Goal: Information Seeking & Learning: Learn about a topic

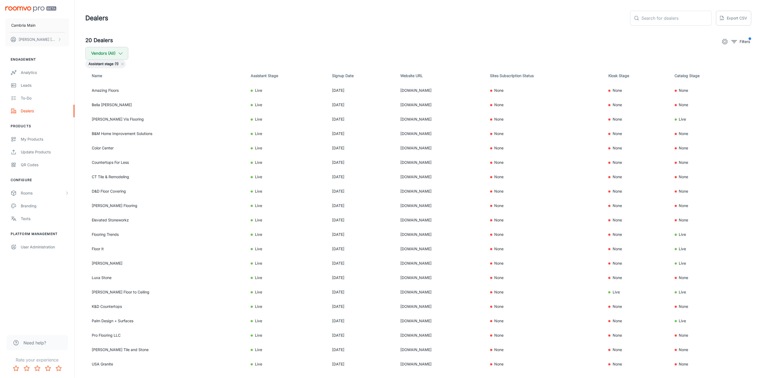
drag, startPoint x: 754, startPoint y: 1, endPoint x: 568, endPoint y: 3, distance: 186.4
click at [566, 3] on header "Dealers ​ ​ Export CSV" at bounding box center [418, 18] width 679 height 36
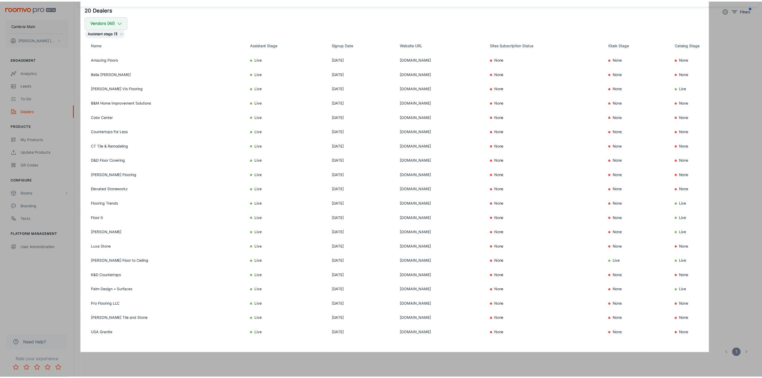
scroll to position [19, 0]
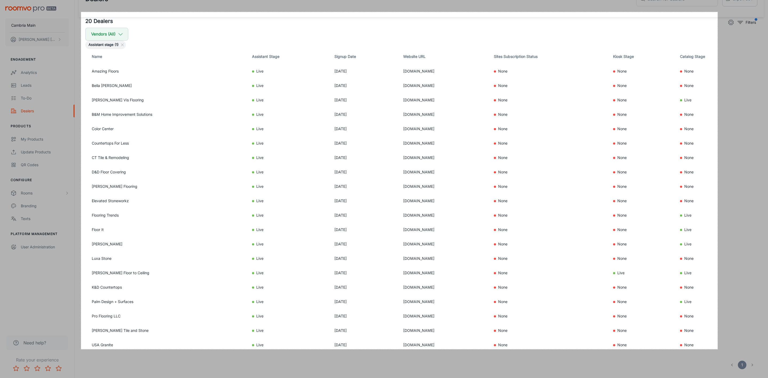
drag, startPoint x: 81, startPoint y: 31, endPoint x: 718, endPoint y: 349, distance: 711.5
click at [718, 349] on div "2387 X 1264" at bounding box center [384, 185] width 768 height 409
click at [732, 327] on link "Copy" at bounding box center [730, 325] width 14 height 6
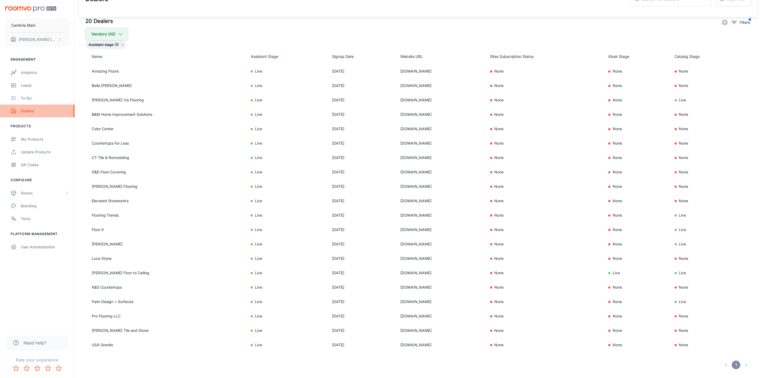
click at [23, 111] on div "Dealers" at bounding box center [45, 111] width 48 height 6
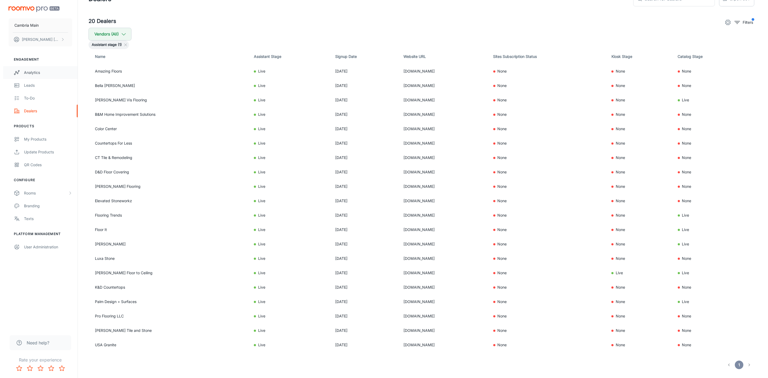
scroll to position [0, 0]
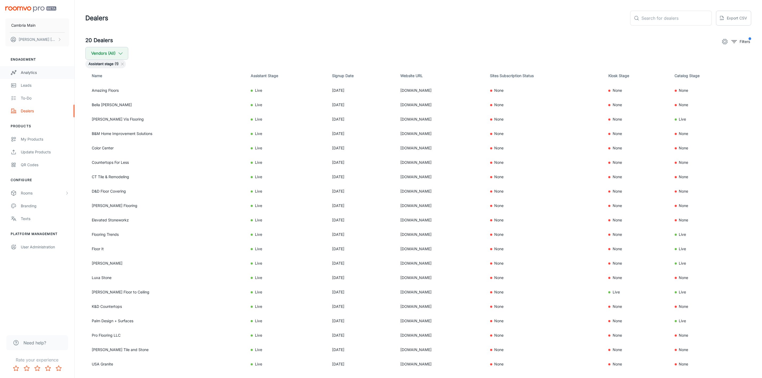
click at [24, 73] on div "Analytics" at bounding box center [45, 73] width 48 height 6
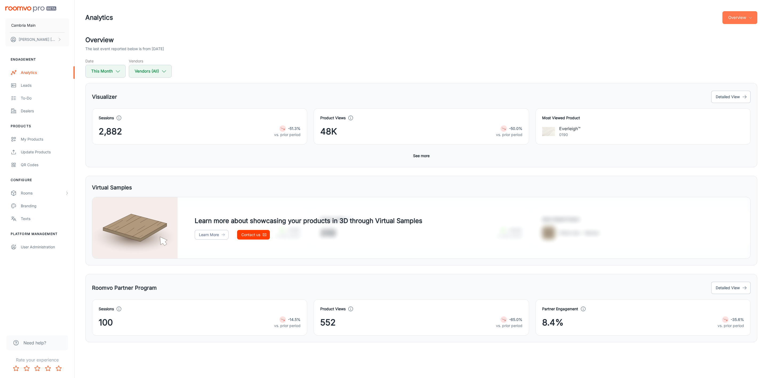
click at [747, 18] on button "Overview" at bounding box center [739, 17] width 35 height 13
click at [726, 45] on li "Visualizer" at bounding box center [727, 41] width 62 height 10
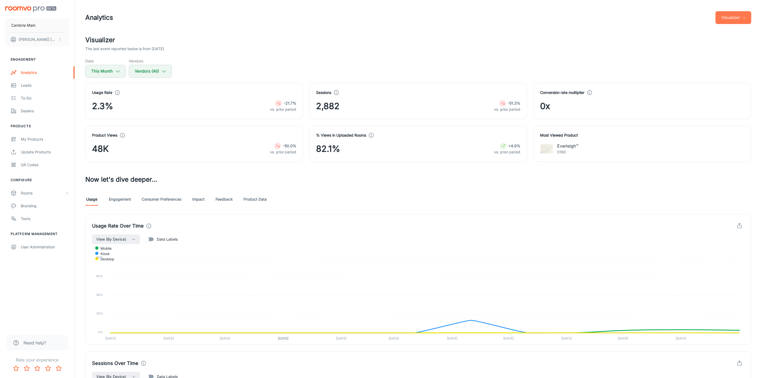
click at [745, 18] on polyline "button" at bounding box center [744, 17] width 3 height 1
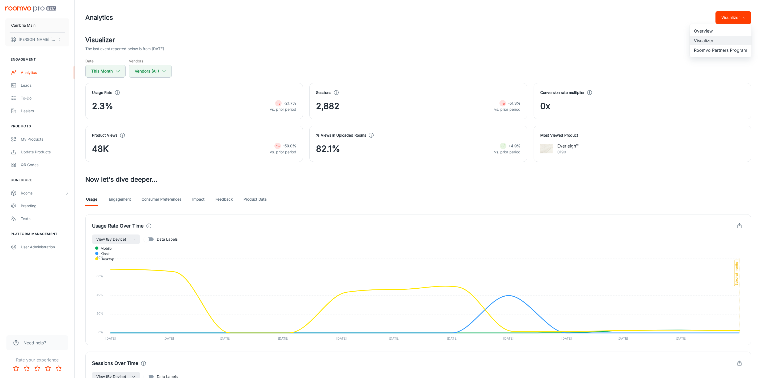
click at [724, 48] on li "Roomvo Partners Program" at bounding box center [721, 50] width 62 height 10
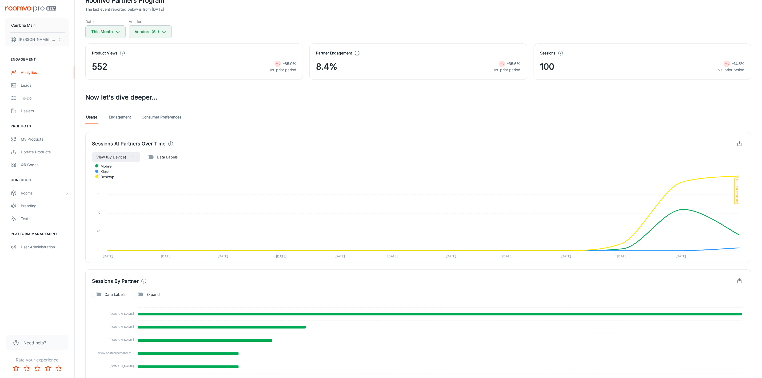
scroll to position [83, 0]
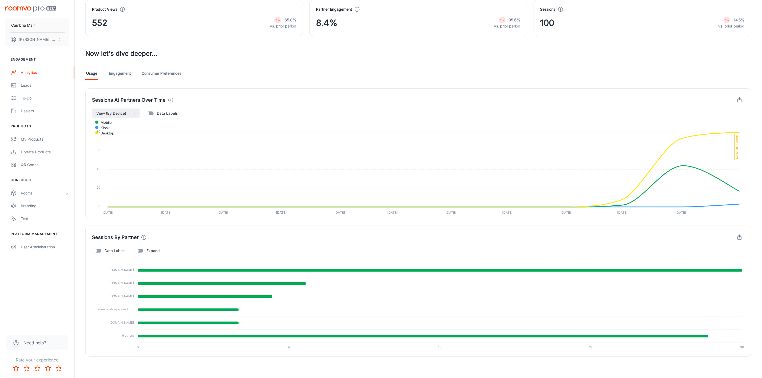
click at [153, 249] on span "Expand" at bounding box center [152, 251] width 13 height 6
click at [151, 249] on input "Expand" at bounding box center [136, 251] width 30 height 10
checkbox input "true"
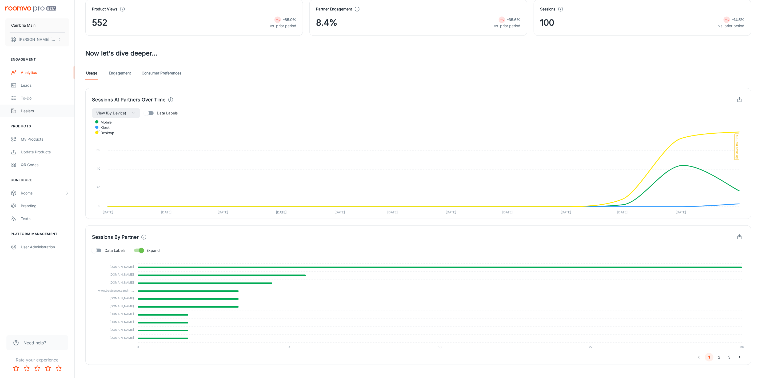
click at [28, 107] on link "Dealers" at bounding box center [37, 111] width 74 height 13
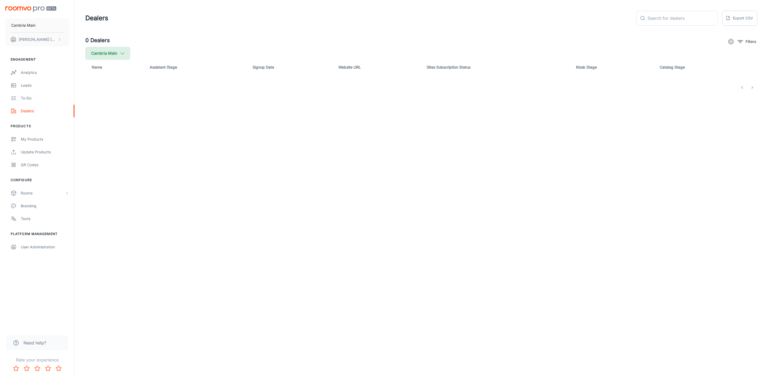
click at [123, 53] on polyline "button" at bounding box center [123, 54] width 4 height 2
click at [111, 124] on span "Cambria" at bounding box center [135, 127] width 72 height 6
click at [97, 124] on input "Cambria" at bounding box center [91, 127] width 11 height 11
checkbox input "true"
click at [158, 154] on button "Apply" at bounding box center [163, 152] width 19 height 10
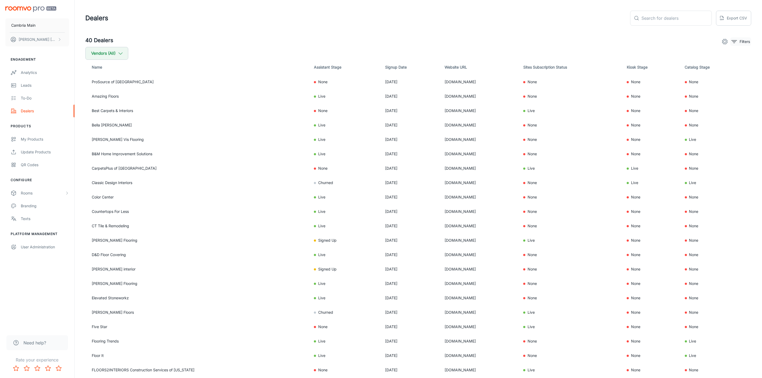
click at [738, 42] on button "Filters" at bounding box center [740, 41] width 21 height 9
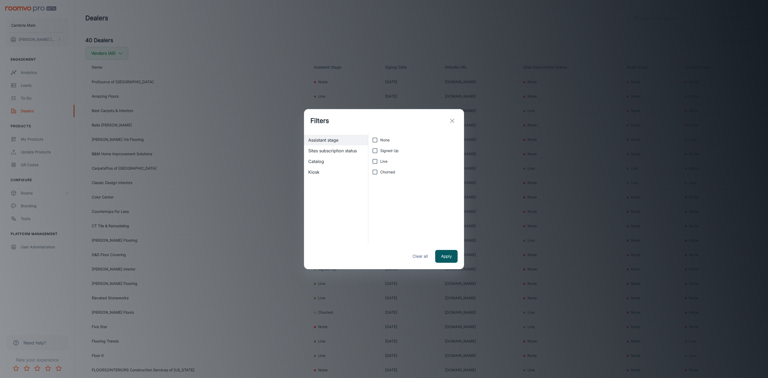
click at [383, 158] on span "Live" at bounding box center [383, 161] width 7 height 6
click at [380, 158] on input "Live" at bounding box center [375, 161] width 11 height 11
checkbox input "true"
click at [448, 256] on button "Apply" at bounding box center [446, 256] width 22 height 13
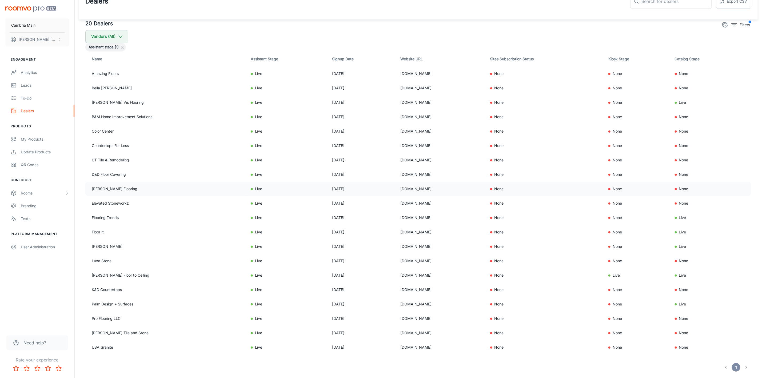
scroll to position [31, 0]
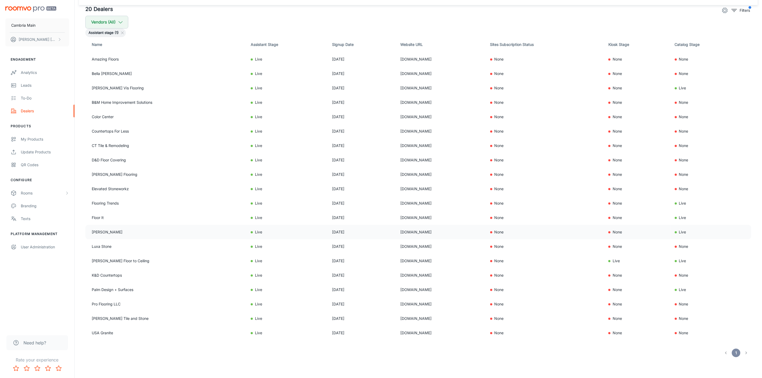
drag, startPoint x: 419, startPoint y: 231, endPoint x: 367, endPoint y: 231, distance: 52.3
click at [396, 231] on td "[DOMAIN_NAME]" at bounding box center [441, 232] width 90 height 14
copy td "[DOMAIN_NAME]"
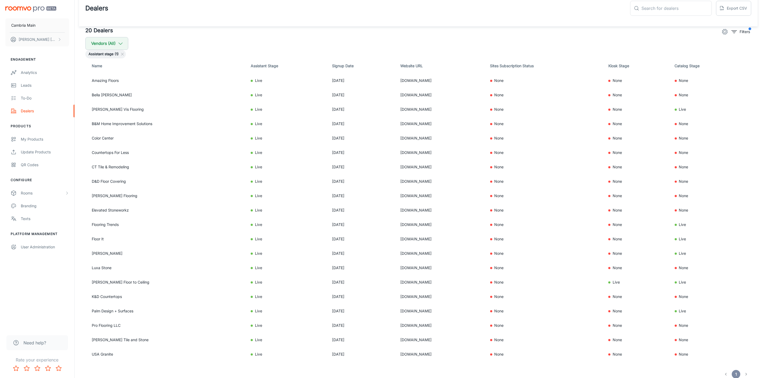
scroll to position [0, 0]
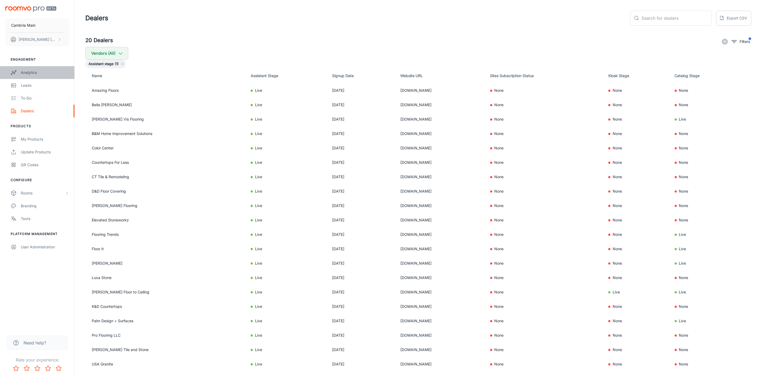
click at [29, 66] on link "Analytics" at bounding box center [37, 72] width 74 height 13
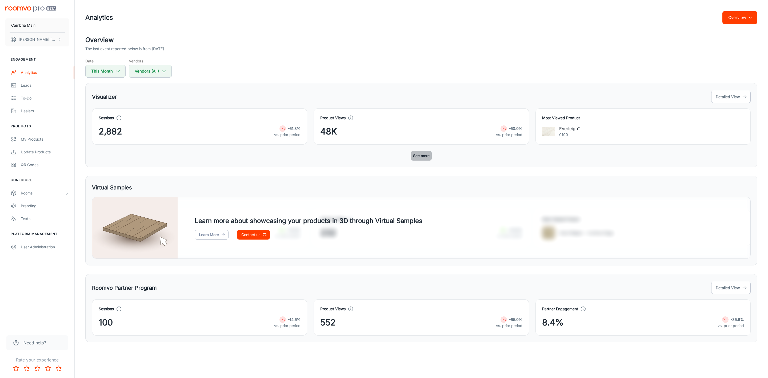
click at [422, 157] on button "See more" at bounding box center [421, 156] width 21 height 10
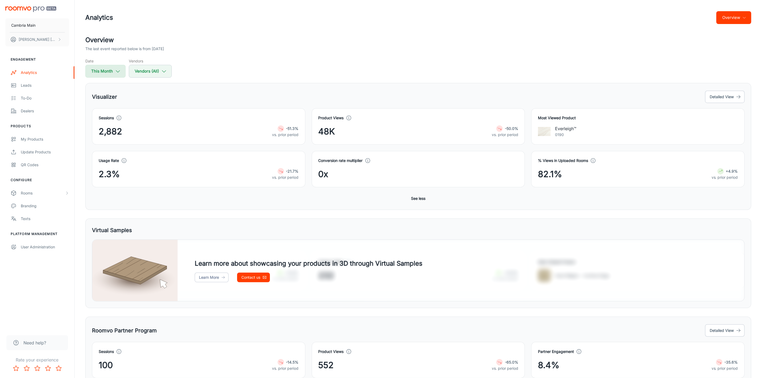
click at [111, 68] on button "This Month" at bounding box center [105, 71] width 40 height 13
select select "8"
select select "2025"
select select "8"
select select "2025"
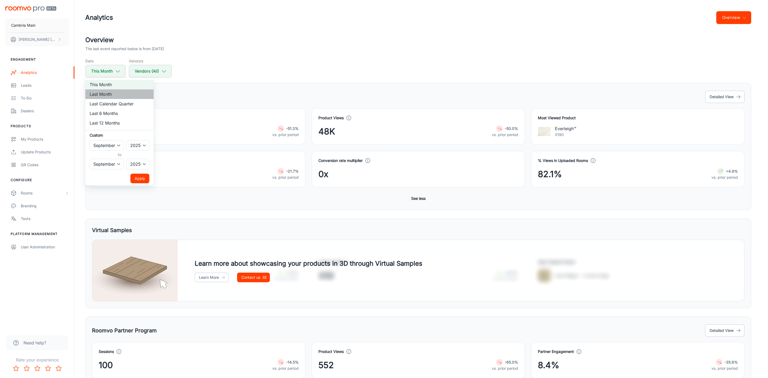
click at [107, 91] on li "Last Month" at bounding box center [119, 94] width 68 height 10
select select "7"
click at [246, 68] on div at bounding box center [384, 189] width 768 height 378
select select "8"
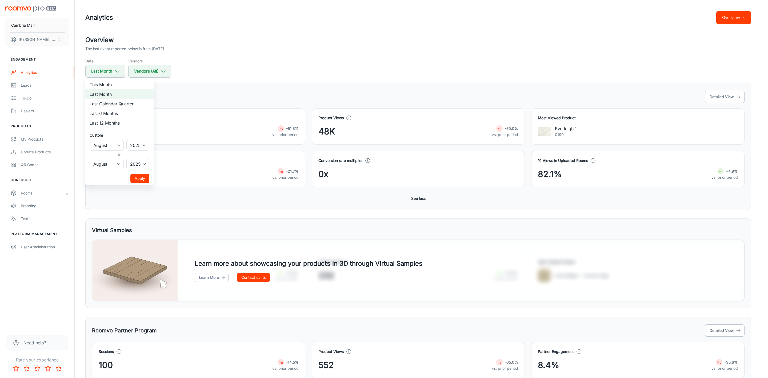
select select "8"
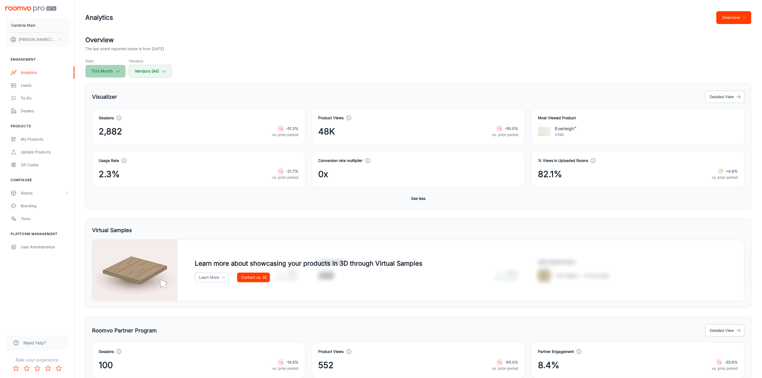
click at [95, 66] on button "This Month" at bounding box center [105, 71] width 40 height 13
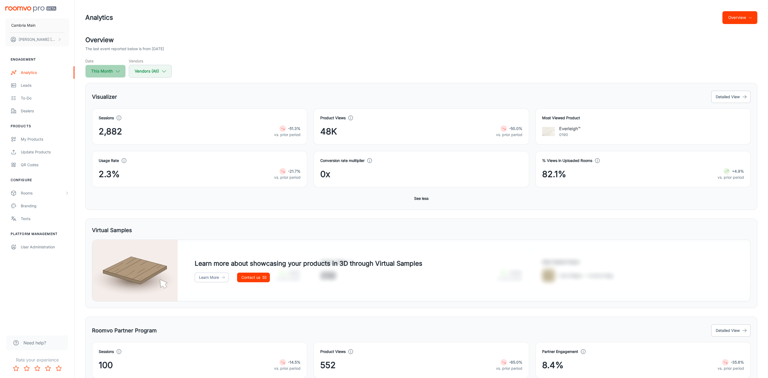
select select "8"
select select "2025"
select select "8"
select select "2025"
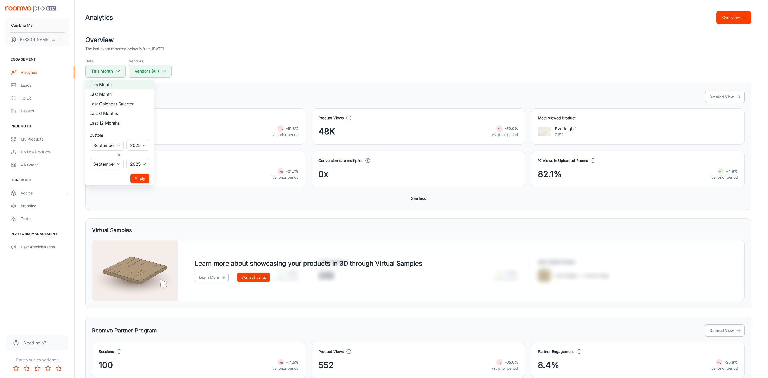
click at [142, 176] on button "Apply" at bounding box center [139, 179] width 19 height 10
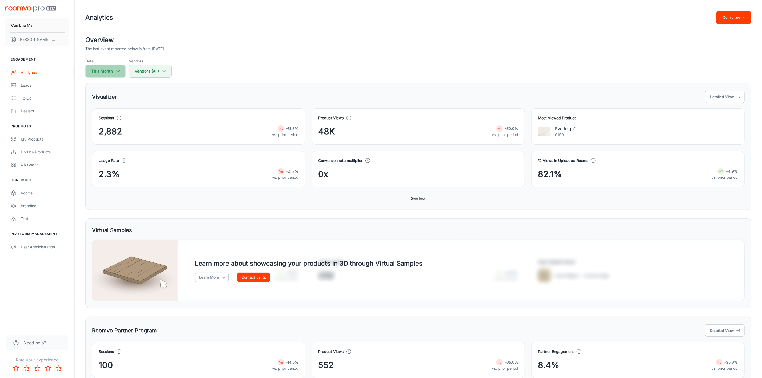
click at [119, 68] on icon "button" at bounding box center [118, 71] width 6 height 6
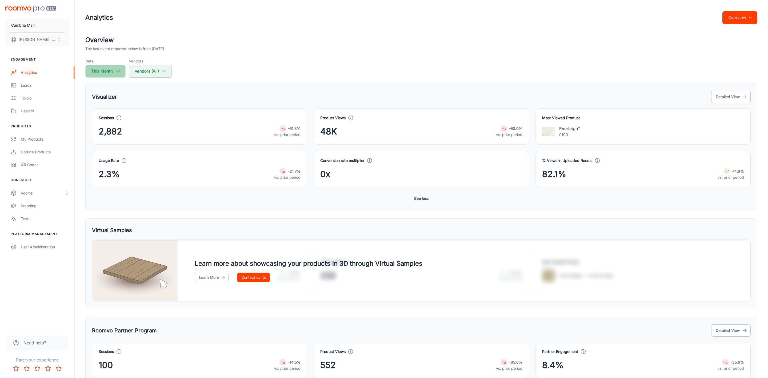
select select "8"
select select "2025"
select select "8"
select select "2025"
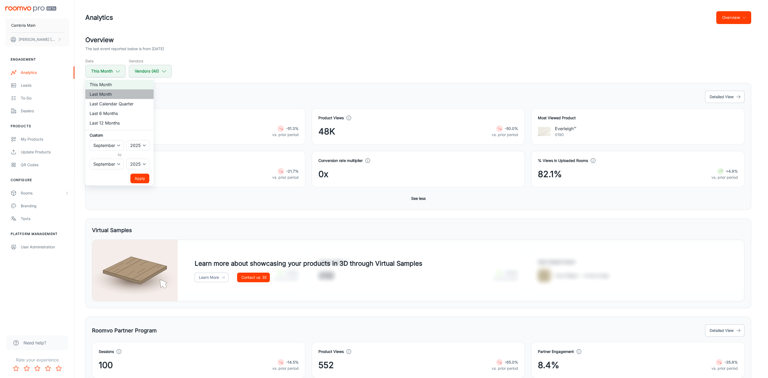
click at [107, 94] on li "Last Month" at bounding box center [119, 94] width 68 height 10
select select "7"
click at [142, 175] on button "Apply" at bounding box center [139, 179] width 19 height 10
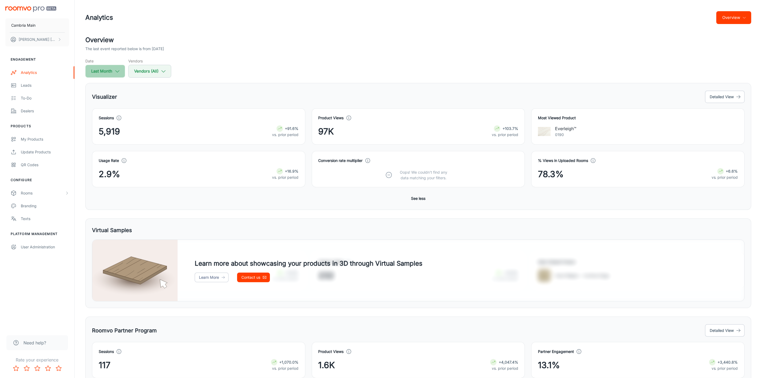
click at [111, 71] on button "Last Month" at bounding box center [105, 71] width 40 height 13
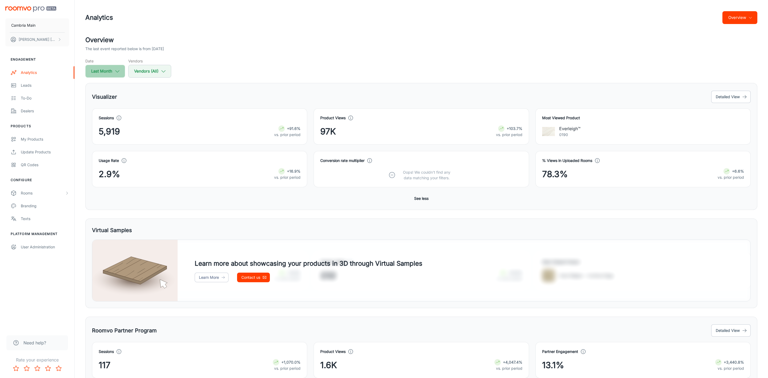
select select "7"
select select "2025"
select select "7"
select select "2025"
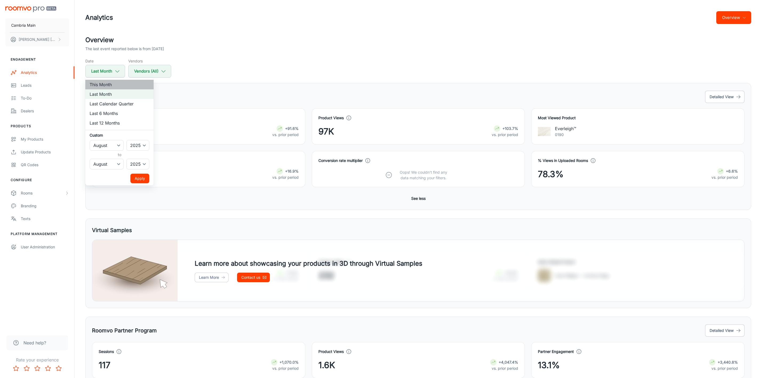
click at [109, 80] on li "This Month" at bounding box center [119, 85] width 68 height 10
select select "8"
click at [139, 177] on button "Apply" at bounding box center [139, 179] width 19 height 10
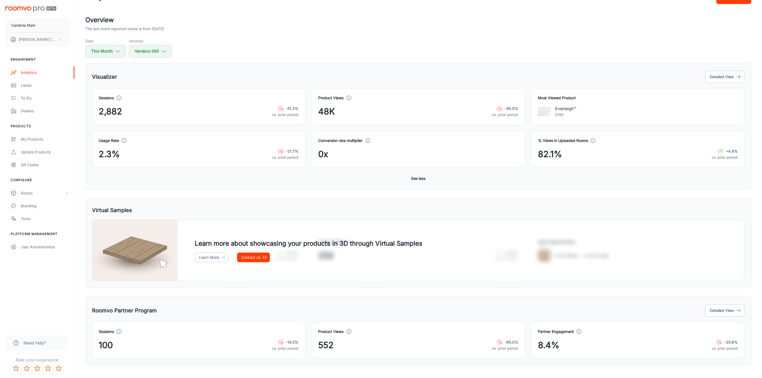
scroll to position [30, 0]
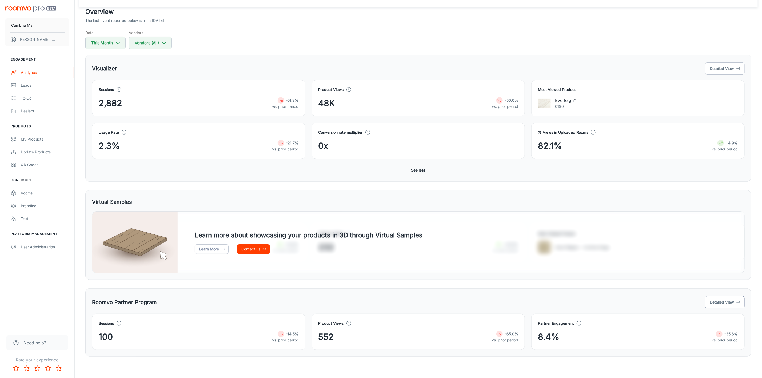
click at [727, 299] on button "Detailed View" at bounding box center [724, 302] width 39 height 12
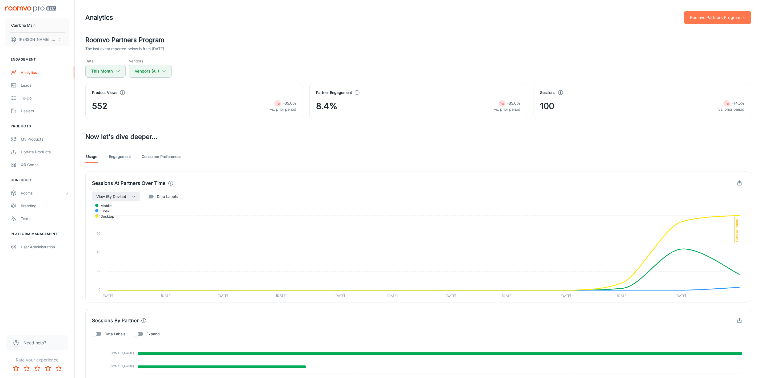
click at [710, 19] on button "Roomvo Partners Program" at bounding box center [717, 17] width 67 height 13
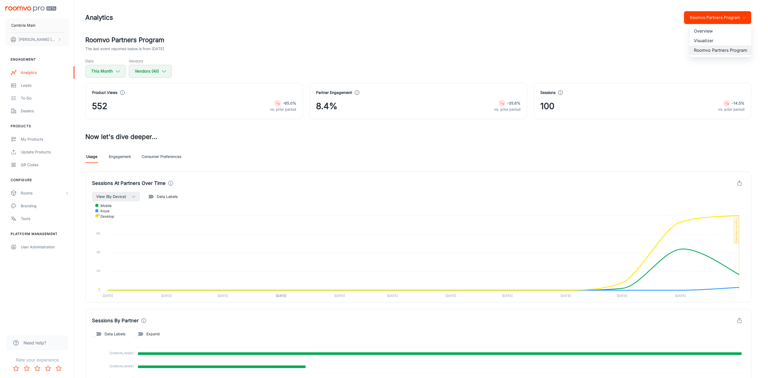
click at [706, 39] on li "Visualizer" at bounding box center [721, 41] width 62 height 10
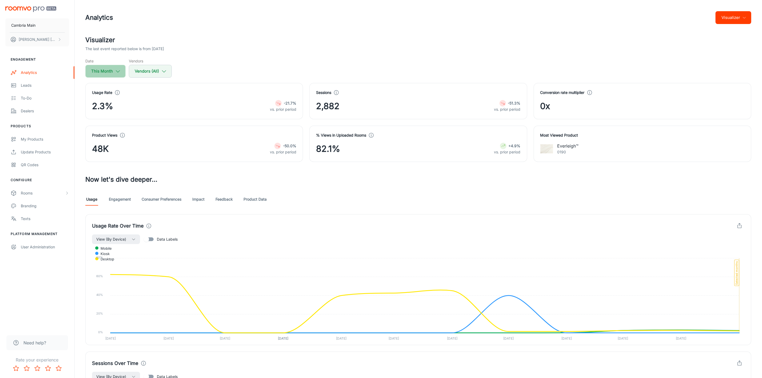
click at [111, 71] on button "This Month" at bounding box center [105, 71] width 40 height 13
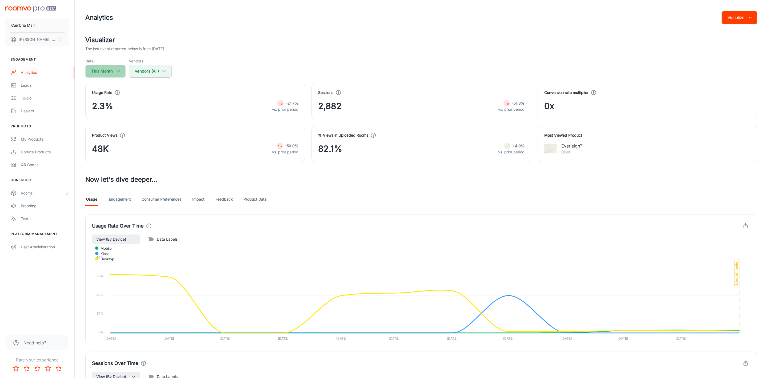
select select "8"
select select "2025"
select select "8"
select select "2025"
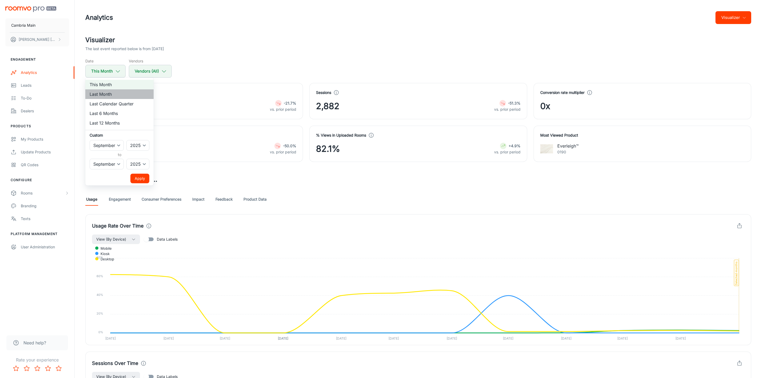
click at [101, 94] on li "Last Month" at bounding box center [119, 94] width 68 height 10
select select "7"
click at [137, 179] on button "Apply" at bounding box center [139, 179] width 19 height 10
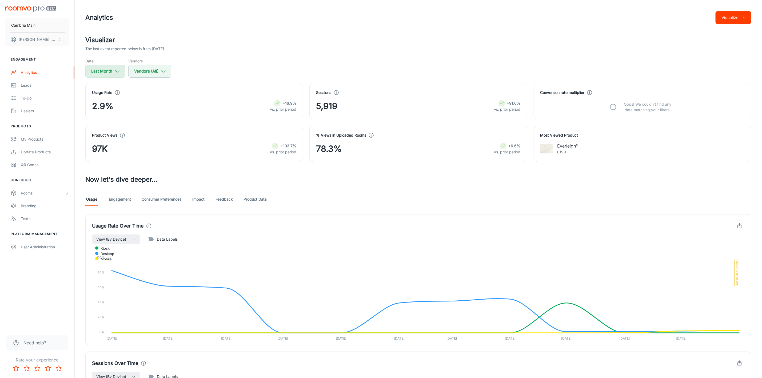
click at [113, 71] on button "Last Month" at bounding box center [105, 71] width 40 height 13
select select "7"
select select "2025"
select select "7"
select select "2025"
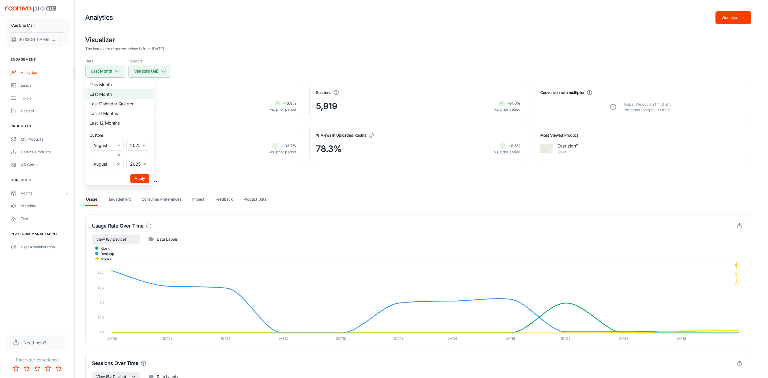
click at [237, 39] on div at bounding box center [384, 189] width 768 height 378
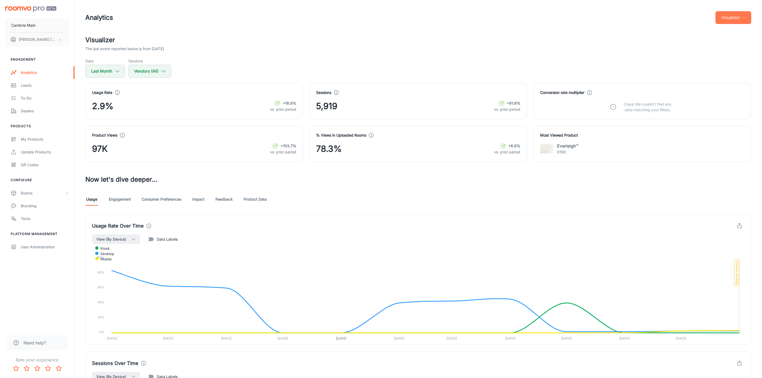
click at [739, 15] on button "Visualizer" at bounding box center [733, 17] width 36 height 13
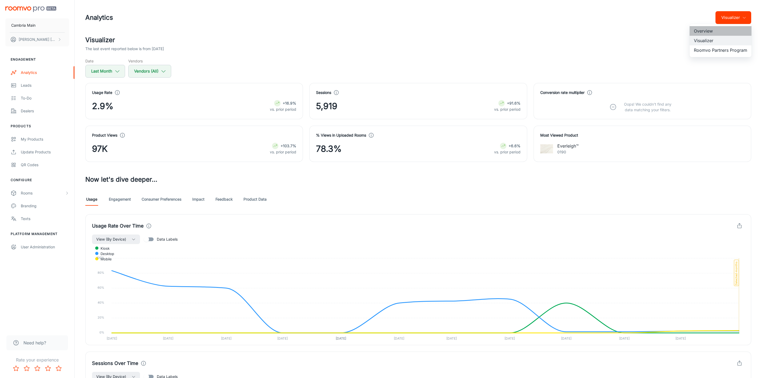
click at [701, 28] on li "Overview" at bounding box center [721, 31] width 62 height 10
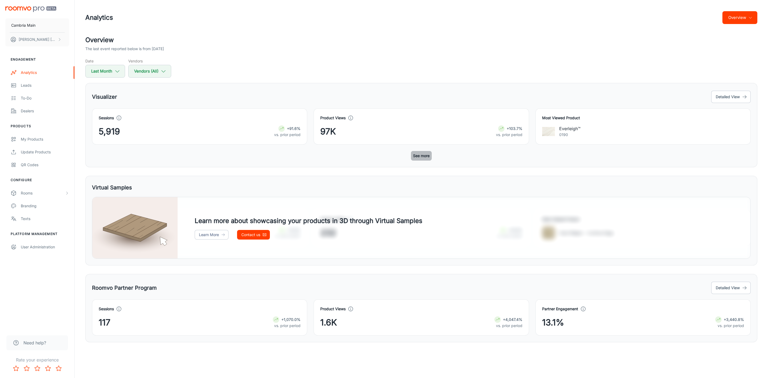
click at [427, 156] on button "See more" at bounding box center [421, 156] width 21 height 10
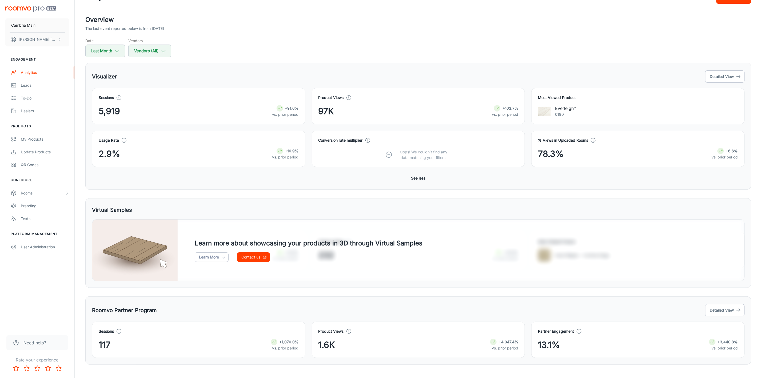
scroll to position [30, 0]
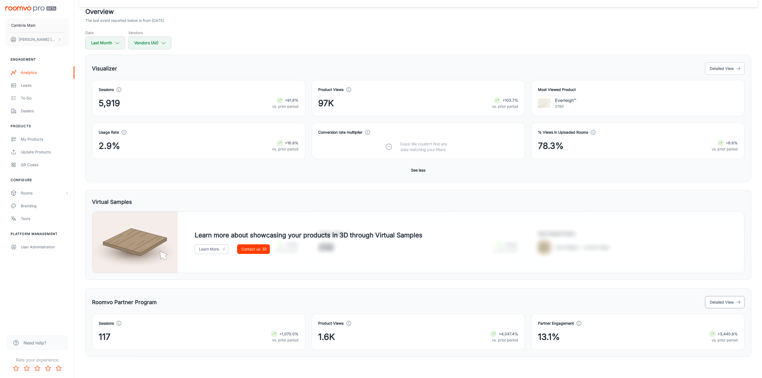
click at [736, 303] on icon "button" at bounding box center [738, 301] width 5 height 5
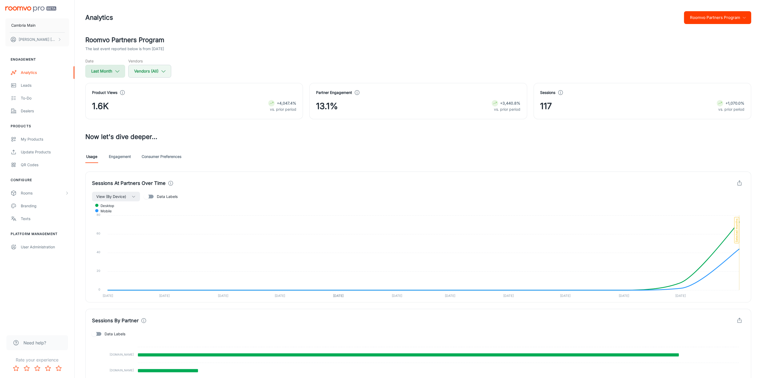
click at [106, 67] on button "Last Month" at bounding box center [105, 71] width 40 height 13
select select "7"
select select "2025"
select select "7"
select select "2025"
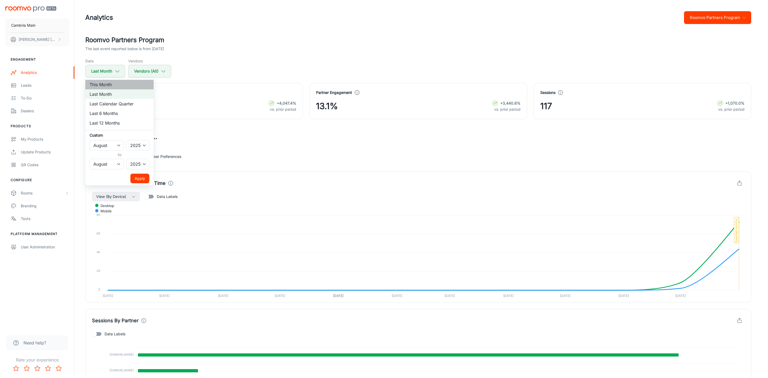
click at [107, 85] on li "This Month" at bounding box center [119, 85] width 68 height 10
select select "8"
click at [140, 178] on button "Apply" at bounding box center [139, 179] width 19 height 10
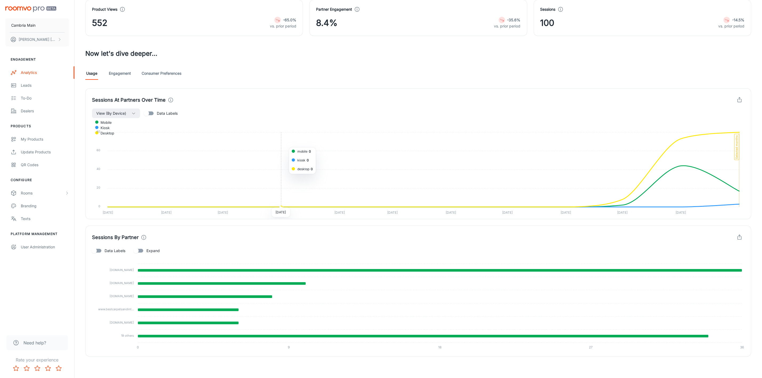
scroll to position [83, 0]
click at [151, 250] on span "Expand" at bounding box center [152, 251] width 13 height 6
click at [151, 250] on input "Expand" at bounding box center [136, 251] width 30 height 10
checkbox input "true"
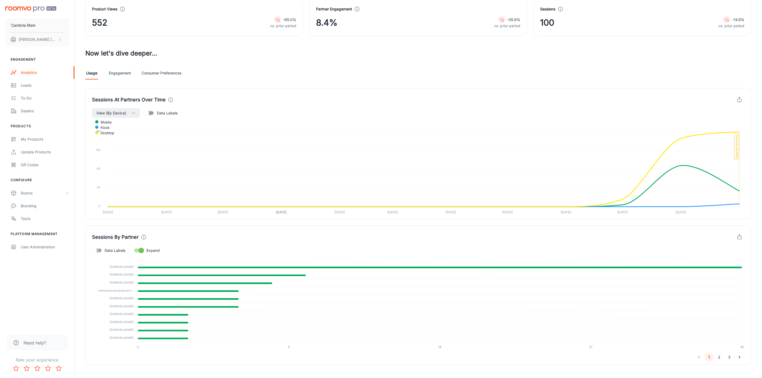
click at [94, 253] on input "Data Labels" at bounding box center [94, 250] width 30 height 10
checkbox input "true"
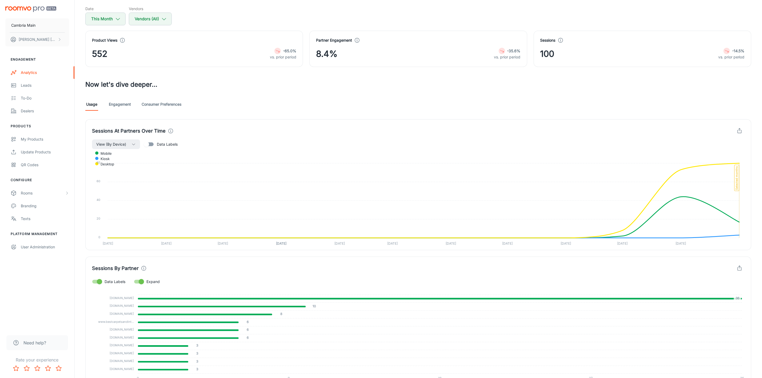
scroll to position [0, 0]
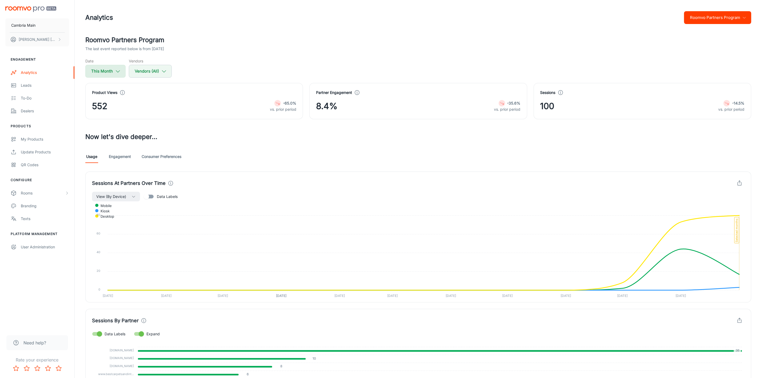
click at [115, 69] on icon "button" at bounding box center [118, 71] width 6 height 6
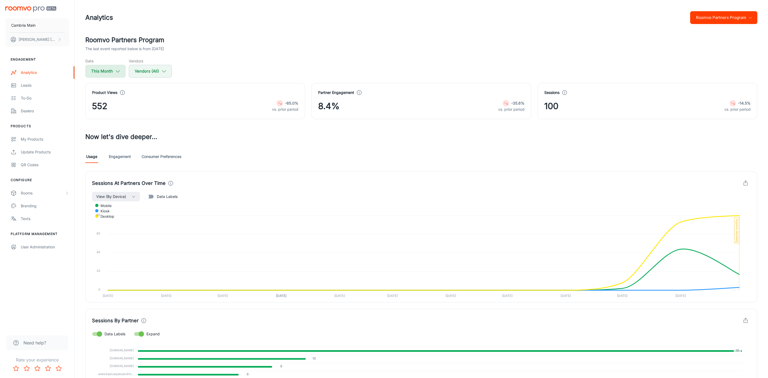
select select "8"
select select "2025"
select select "8"
select select "2025"
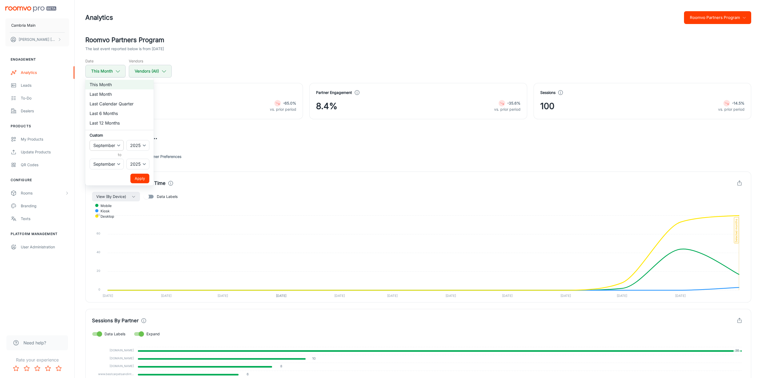
click at [118, 142] on select "January February March April May June July August September October November De…" at bounding box center [107, 145] width 34 height 11
select select "7"
click at [90, 140] on select "January February March April May June July August September October November De…" at bounding box center [107, 145] width 34 height 11
click at [142, 175] on button "Apply" at bounding box center [139, 179] width 19 height 10
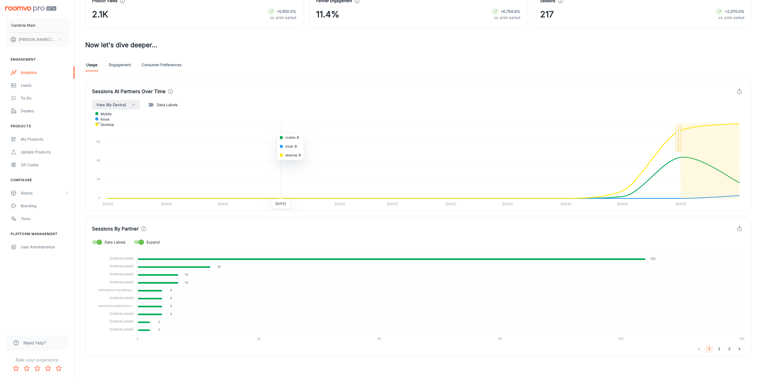
scroll to position [92, 0]
click at [116, 62] on link "Engagement" at bounding box center [120, 64] width 22 height 13
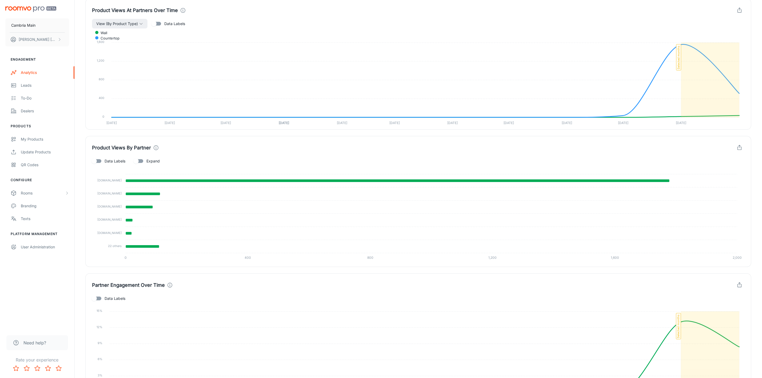
scroll to position [280, 0]
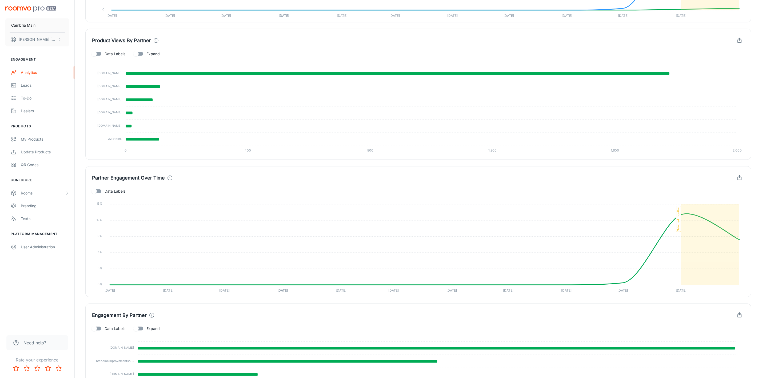
click at [107, 192] on span "Data Labels" at bounding box center [115, 191] width 21 height 6
click at [107, 192] on input "Data Labels" at bounding box center [94, 191] width 30 height 10
checkbox input "true"
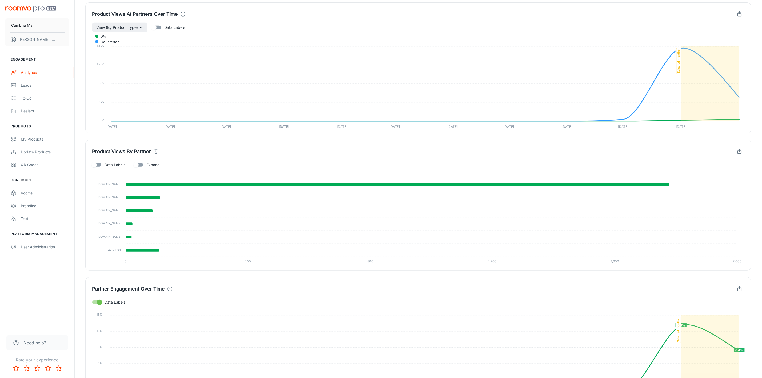
scroll to position [0, 0]
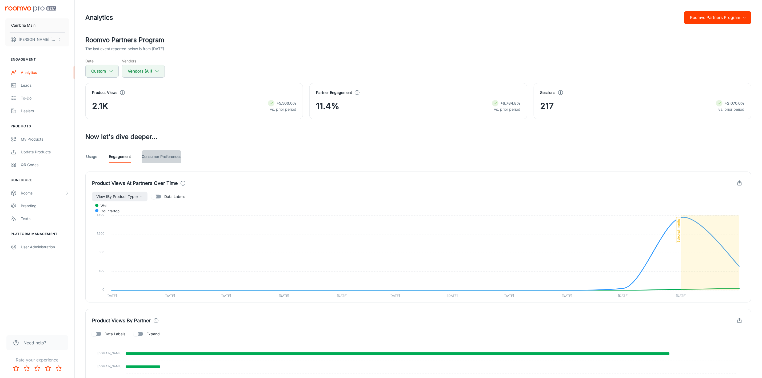
click at [163, 155] on link "Consumer Preferences" at bounding box center [162, 156] width 40 height 13
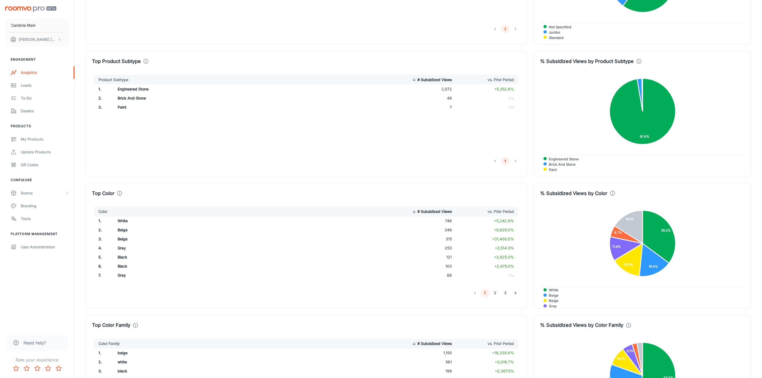
scroll to position [560, 0]
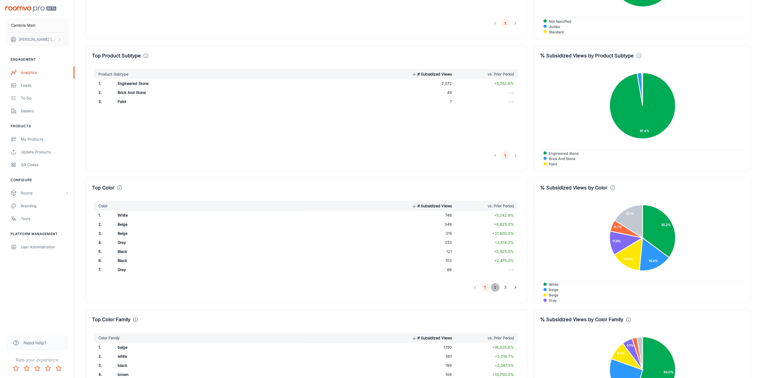
click at [497, 287] on button "2" at bounding box center [495, 287] width 9 height 9
click at [505, 289] on button "3" at bounding box center [505, 287] width 9 height 9
click at [484, 290] on button "1" at bounding box center [485, 287] width 9 height 9
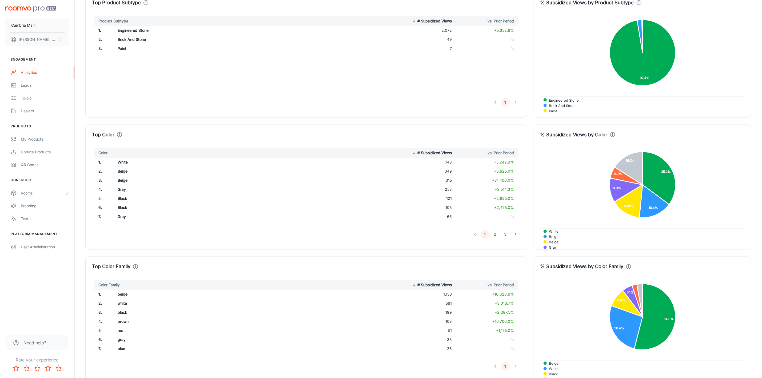
scroll to position [462, 0]
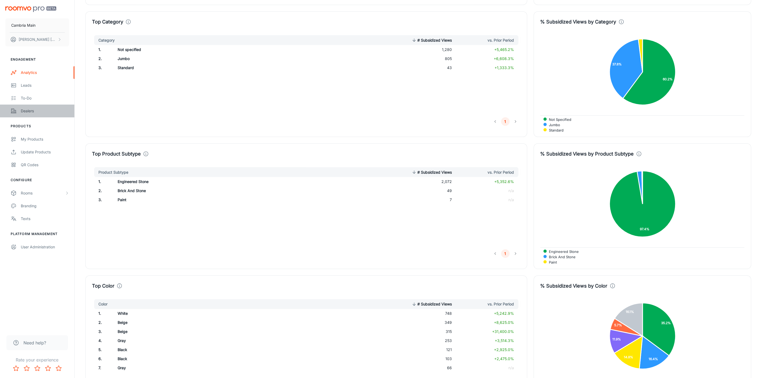
click at [35, 108] on div "Dealers" at bounding box center [45, 111] width 48 height 6
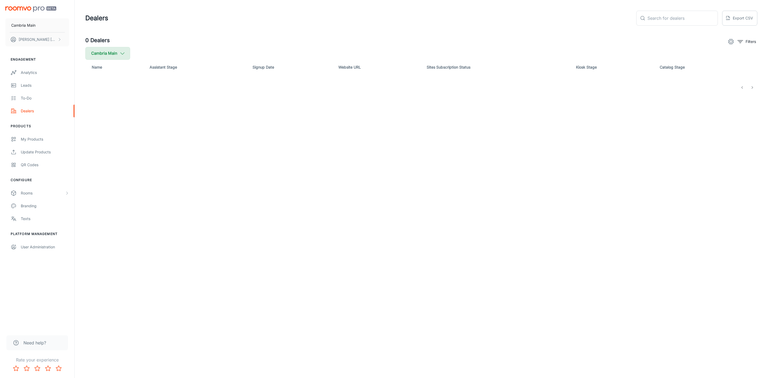
click at [122, 53] on polyline "button" at bounding box center [123, 54] width 4 height 2
click at [108, 127] on span "Cambria" at bounding box center [135, 127] width 72 height 6
click at [97, 127] on input "Cambria" at bounding box center [91, 127] width 11 height 11
checkbox input "true"
click at [158, 148] on button "Apply" at bounding box center [163, 152] width 19 height 10
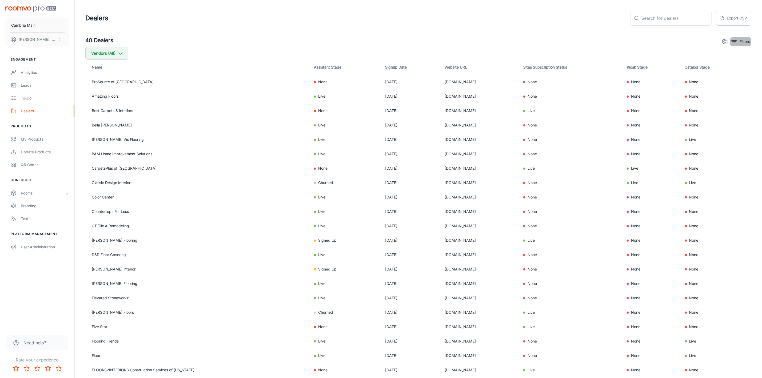
click at [741, 40] on p "Filters" at bounding box center [744, 42] width 10 height 6
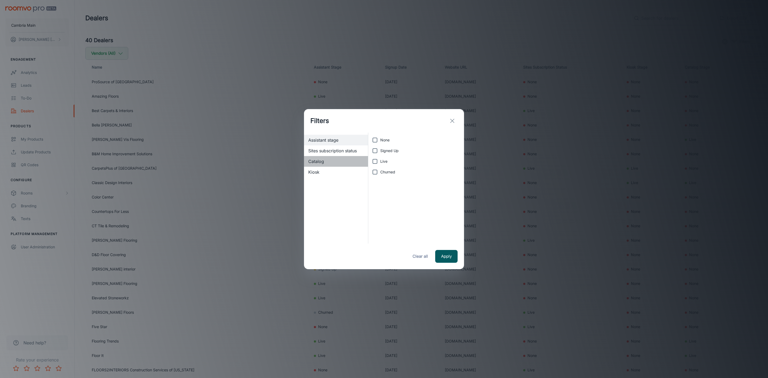
click at [366, 162] on div "Catalog" at bounding box center [336, 161] width 64 height 11
click at [337, 139] on span "Assistant stage" at bounding box center [335, 140] width 55 height 6
click at [380, 158] on input "Live" at bounding box center [375, 161] width 11 height 11
checkbox input "true"
click at [447, 254] on button "Apply" at bounding box center [446, 256] width 22 height 13
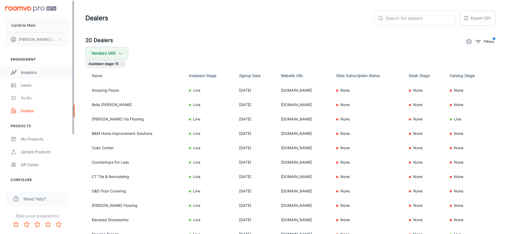
click at [26, 72] on div "Analytics" at bounding box center [45, 73] width 48 height 6
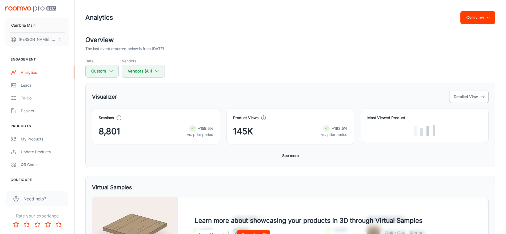
click at [475, 15] on button "Overview" at bounding box center [477, 17] width 35 height 13
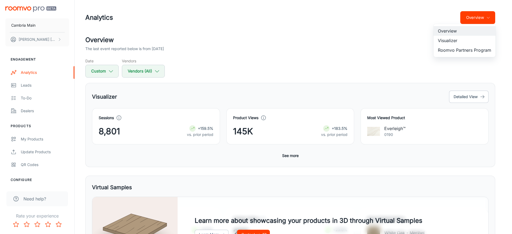
click at [469, 48] on li "Roomvo Partners Program" at bounding box center [465, 50] width 62 height 10
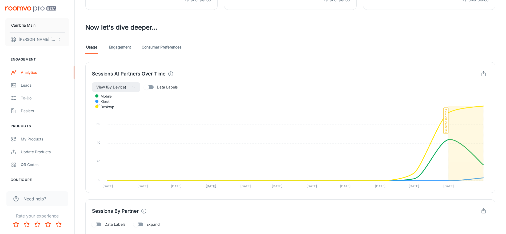
scroll to position [107, 0]
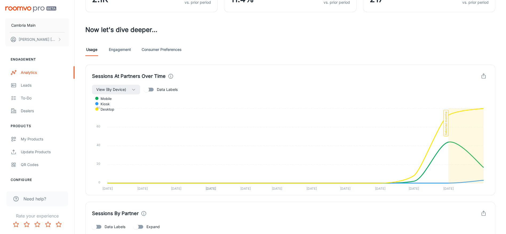
click at [125, 49] on link "Engagement" at bounding box center [120, 49] width 22 height 13
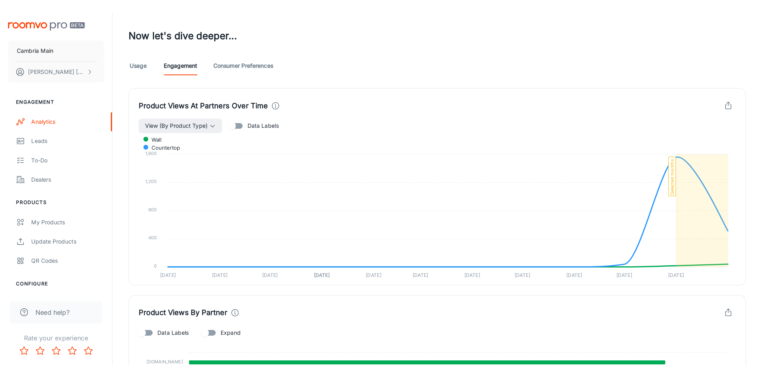
scroll to position [120, 0]
